Goal: Task Accomplishment & Management: Manage account settings

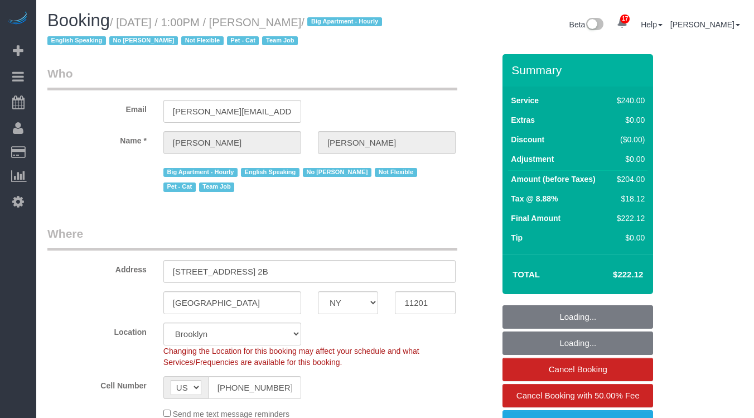
select select "NY"
select select "180"
select select "string:stripe-pm_1Ro8Hr4VGloSiKo7kqJISDBj"
select select "spot56"
select select "number:89"
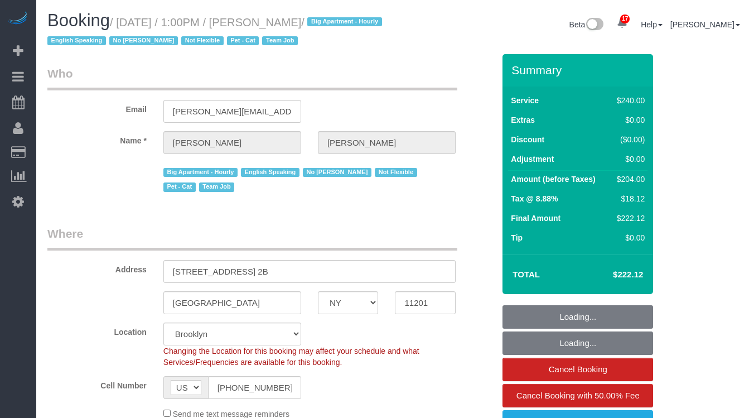
select select "number:90"
select select "number:14"
select select "number:5"
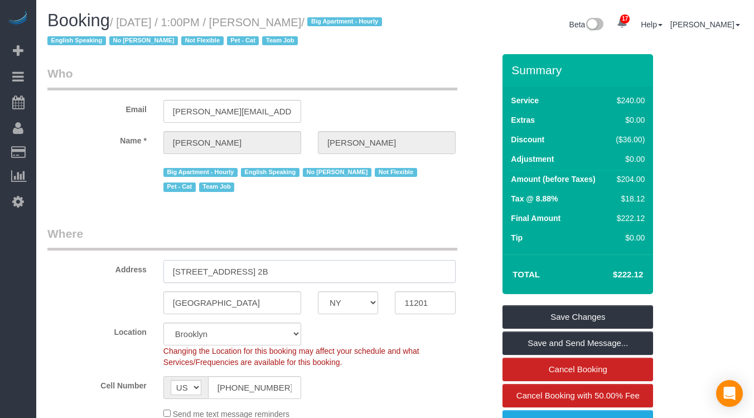
drag, startPoint x: 241, startPoint y: 272, endPoint x: 151, endPoint y: 273, distance: 90.4
click at [151, 273] on div "Address [STREET_ADDRESS] 2B" at bounding box center [271, 253] width 464 height 57
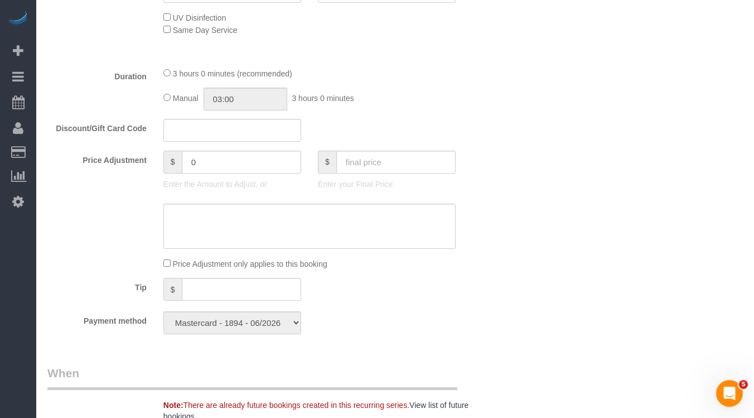
scroll to position [575, 0]
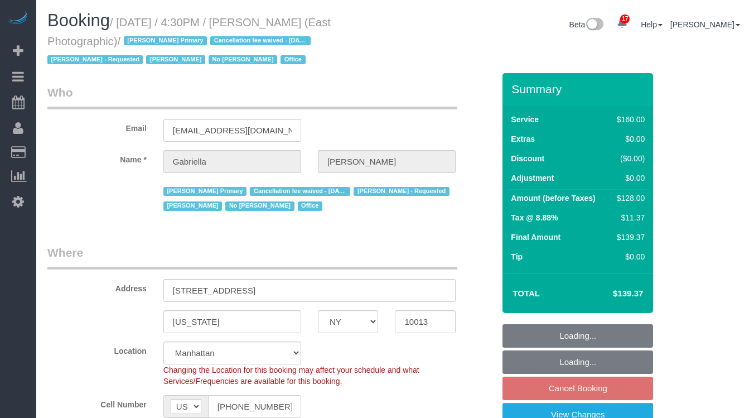
select select "NY"
select select "number:89"
select select "number:90"
select select "number:15"
select select "number:7"
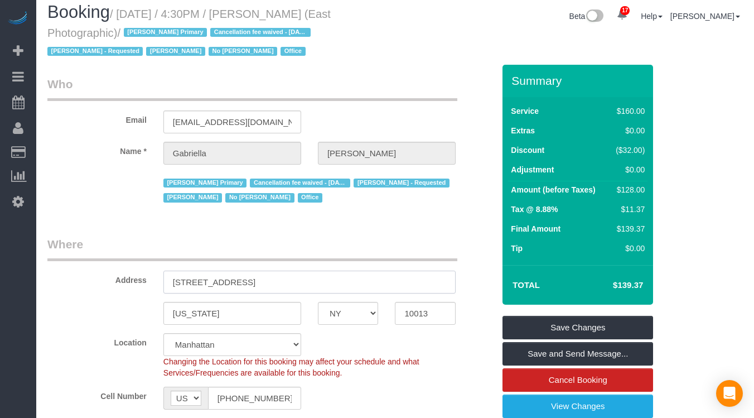
scroll to position [8, 0]
drag, startPoint x: 177, startPoint y: 281, endPoint x: 155, endPoint y: 281, distance: 21.8
click at [155, 281] on div "[STREET_ADDRESS]" at bounding box center [309, 282] width 309 height 23
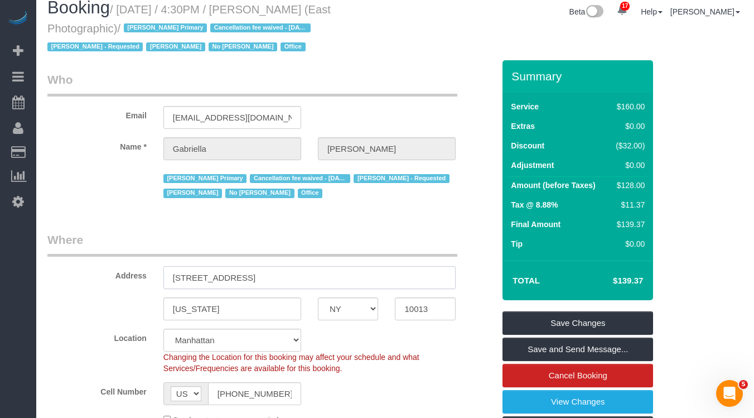
scroll to position [17, 0]
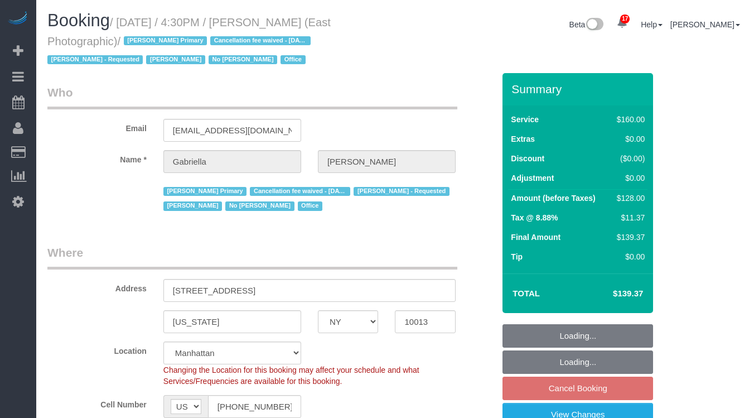
select select "NY"
select select "number:89"
select select "number:90"
select select "number:15"
select select "number:7"
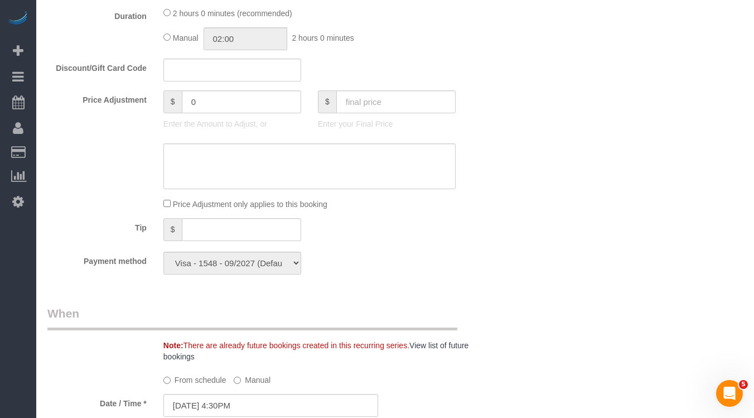
scroll to position [721, 0]
